Goal: Task Accomplishment & Management: Use online tool/utility

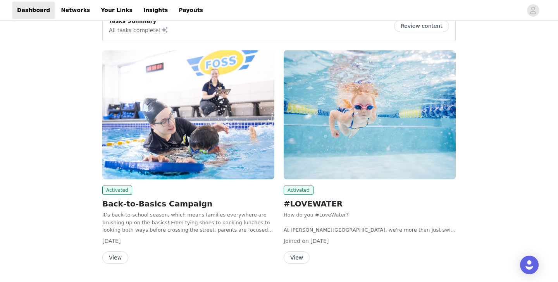
scroll to position [19, 0]
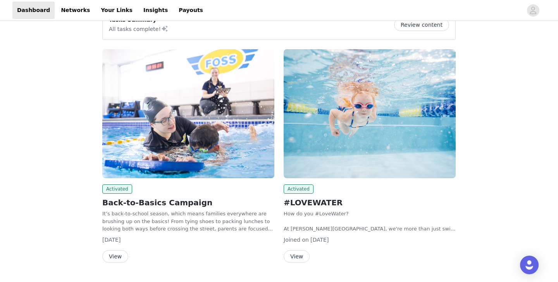
click at [186, 152] on img at bounding box center [188, 113] width 172 height 129
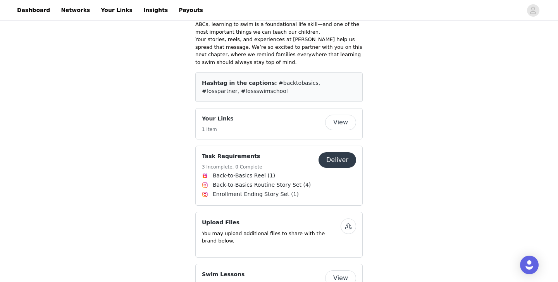
scroll to position [261, 0]
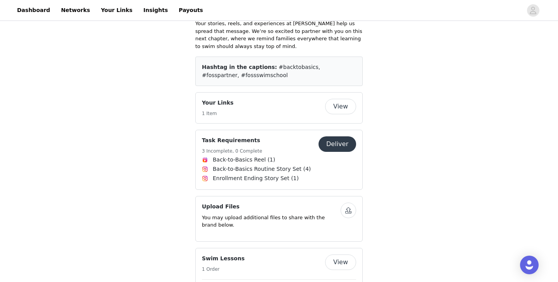
click at [286, 142] on div "Task Requirements 3 Incomplete, 0 Complete" at bounding box center [260, 145] width 117 height 19
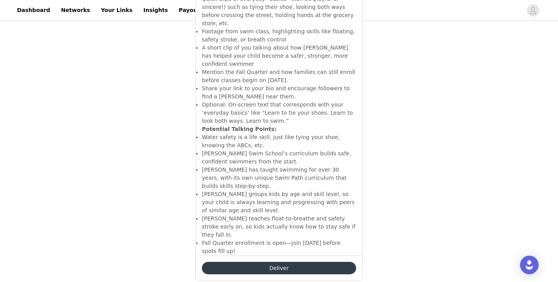
scroll to position [274, 0]
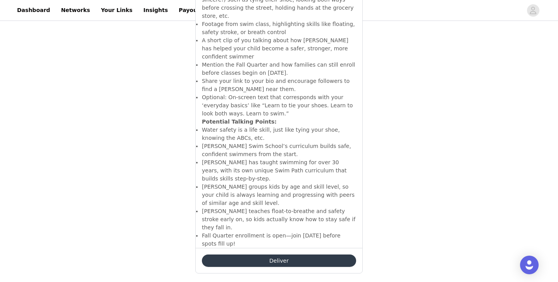
click at [274, 255] on button "Deliver" at bounding box center [279, 261] width 154 height 12
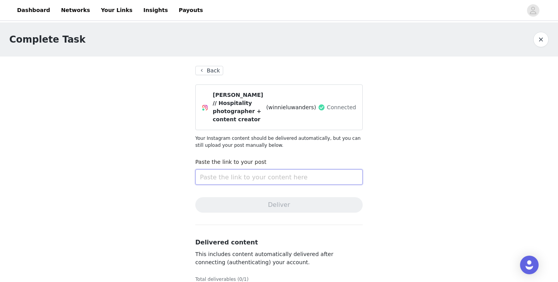
click at [243, 171] on input "text" at bounding box center [278, 177] width 167 height 16
paste input "[URL][DOMAIN_NAME]"
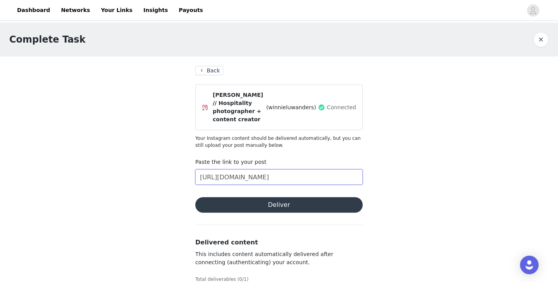
type input "[URL][DOMAIN_NAME]"
click at [272, 197] on button "Deliver" at bounding box center [278, 205] width 167 height 16
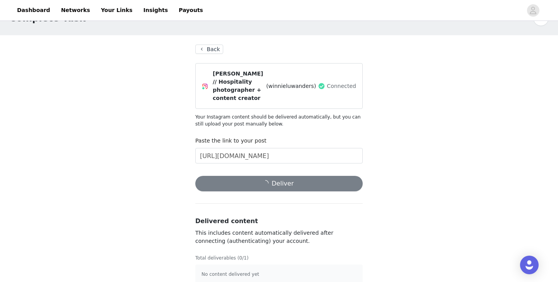
scroll to position [24, 0]
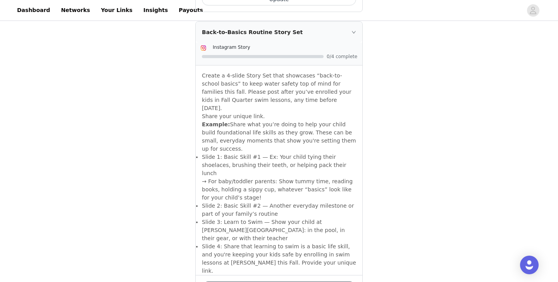
scroll to position [534, 0]
